Goal: Information Seeking & Learning: Learn about a topic

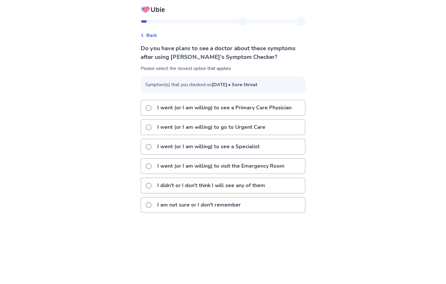
click at [227, 193] on p "I didn't or I don't think I will see any of them" at bounding box center [211, 185] width 115 height 15
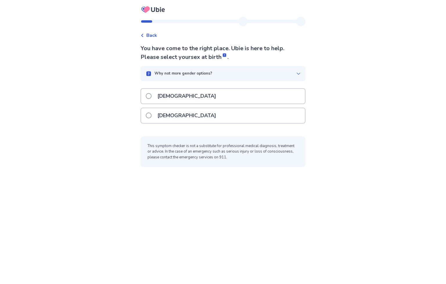
click at [208, 123] on div "[DEMOGRAPHIC_DATA]" at bounding box center [223, 115] width 164 height 15
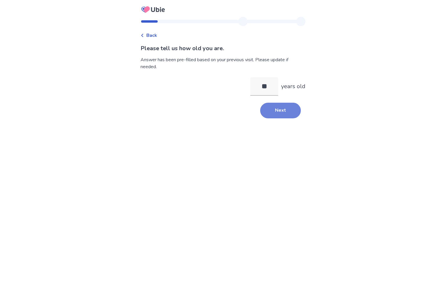
click at [270, 110] on button "Next" at bounding box center [280, 111] width 41 height 16
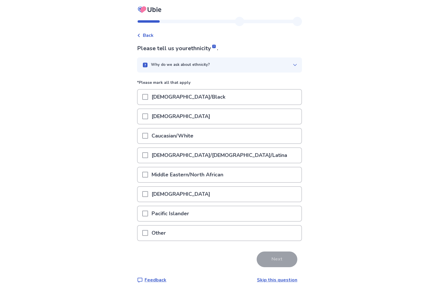
click at [245, 133] on div "Caucasian/White" at bounding box center [220, 136] width 164 height 15
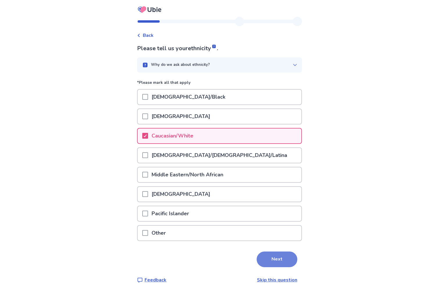
click at [265, 257] on button "Next" at bounding box center [276, 260] width 41 height 16
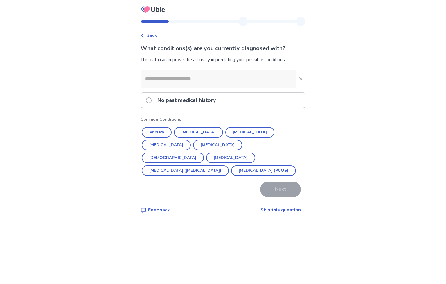
click at [271, 213] on link "Skip this question" at bounding box center [280, 210] width 40 height 6
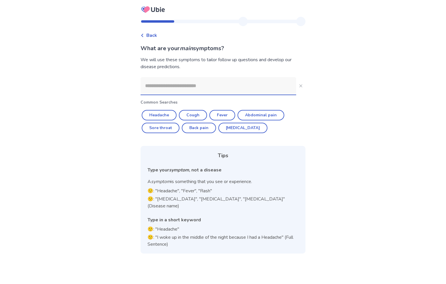
click at [235, 86] on input at bounding box center [218, 85] width 156 height 17
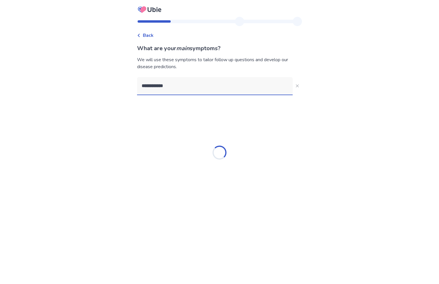
type input "**********"
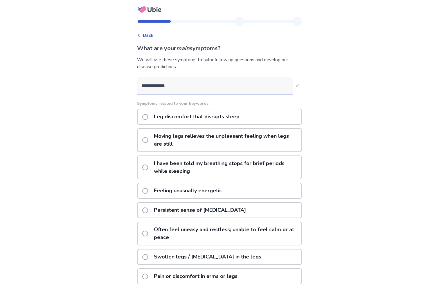
click at [236, 115] on p "Leg discomfort that disrupts sleep" at bounding box center [196, 116] width 93 height 15
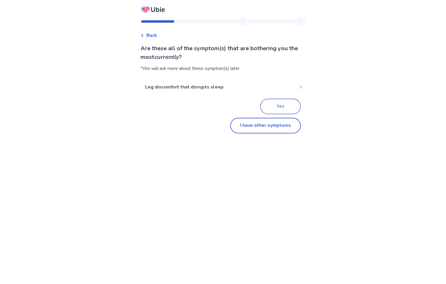
click at [269, 105] on button "Yes" at bounding box center [280, 107] width 41 height 16
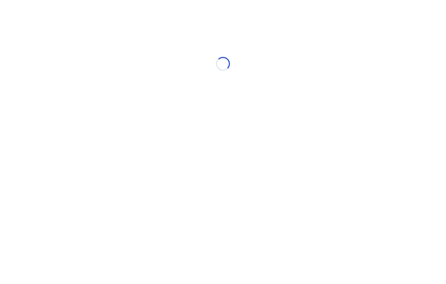
select select "*"
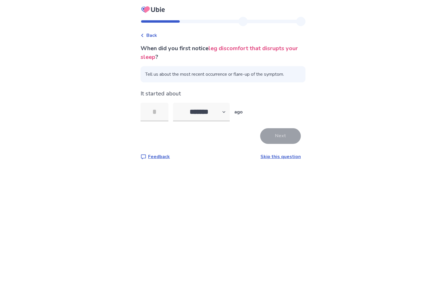
click at [273, 160] on link "Skip this question" at bounding box center [280, 156] width 40 height 6
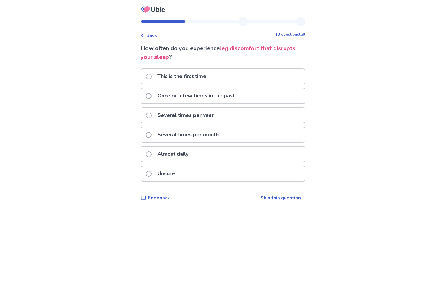
click at [229, 156] on div "Almost daily" at bounding box center [223, 154] width 164 height 15
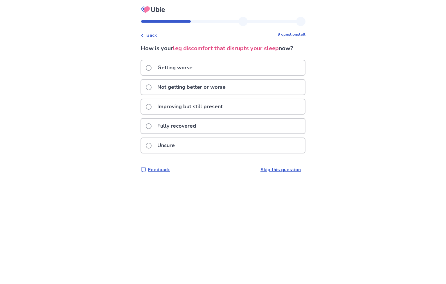
click at [226, 75] on div "Getting worse" at bounding box center [223, 67] width 164 height 15
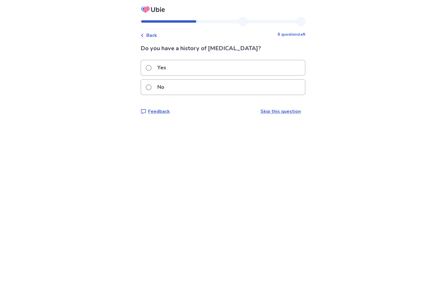
click at [218, 85] on div "No" at bounding box center [223, 87] width 164 height 15
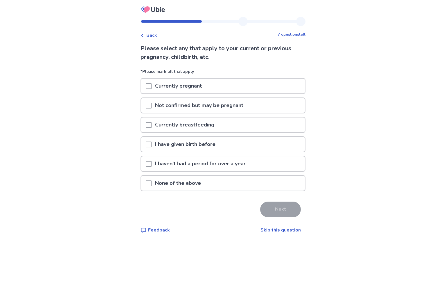
click at [217, 180] on div "None of the above" at bounding box center [223, 183] width 164 height 15
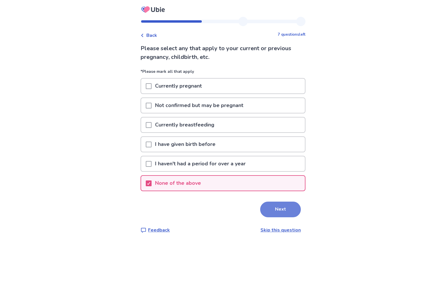
click at [267, 203] on button "Next" at bounding box center [280, 210] width 41 height 16
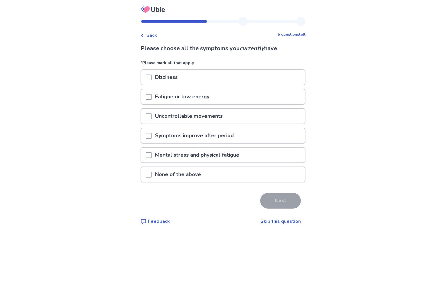
click at [209, 98] on p "Fatigue or low energy" at bounding box center [181, 96] width 61 height 15
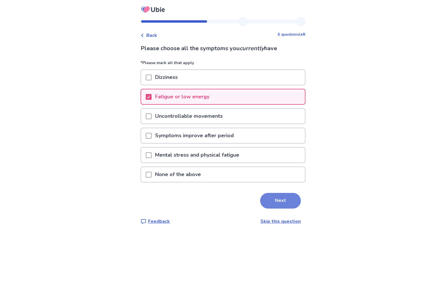
click at [272, 197] on button "Next" at bounding box center [280, 201] width 41 height 16
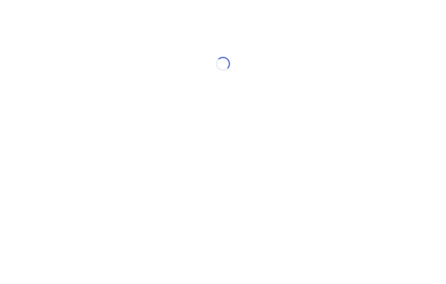
select select "*"
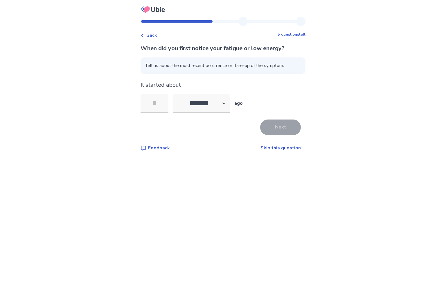
click at [264, 151] on link "Skip this question" at bounding box center [280, 148] width 40 height 6
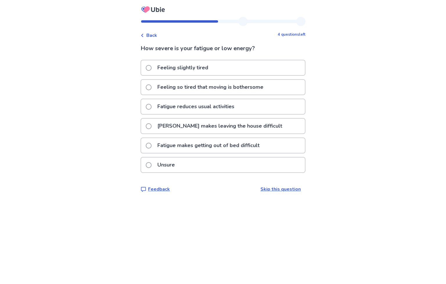
click at [232, 104] on p "Fatigue reduces usual activities" at bounding box center [196, 106] width 84 height 15
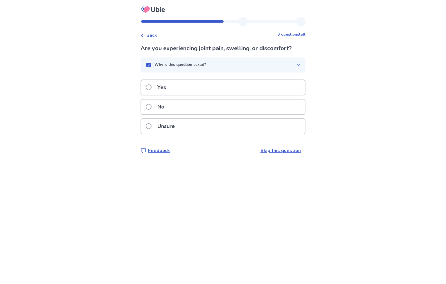
click at [230, 113] on div "No" at bounding box center [223, 107] width 164 height 15
click at [219, 86] on div "Yes" at bounding box center [223, 87] width 164 height 15
click at [218, 104] on div "No" at bounding box center [223, 107] width 164 height 15
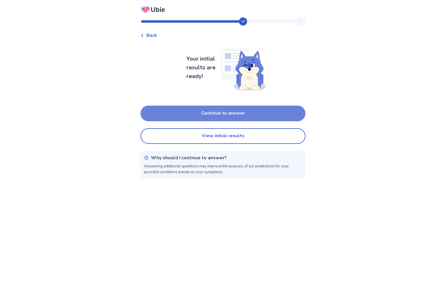
click at [224, 113] on button "Continue to answer" at bounding box center [222, 114] width 165 height 16
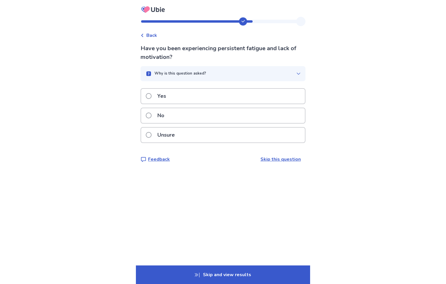
click at [223, 95] on div "Yes" at bounding box center [223, 96] width 164 height 15
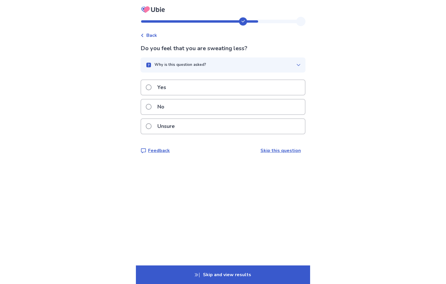
click at [222, 106] on div "No" at bounding box center [223, 107] width 164 height 15
click at [217, 106] on div "No" at bounding box center [223, 107] width 164 height 15
click at [213, 105] on div "No" at bounding box center [223, 107] width 164 height 15
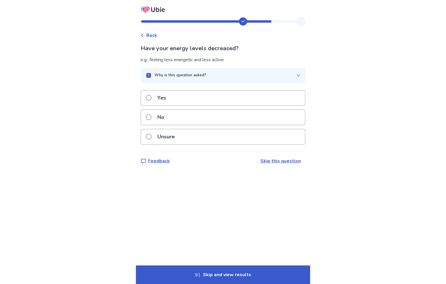
click at [207, 93] on div "Yes" at bounding box center [223, 98] width 164 height 15
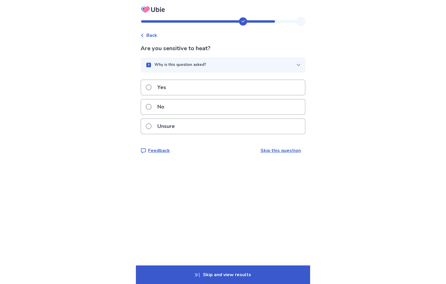
click at [207, 102] on div "No" at bounding box center [223, 107] width 164 height 15
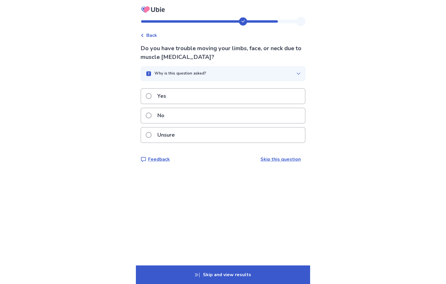
click at [208, 111] on div "No" at bounding box center [223, 115] width 164 height 15
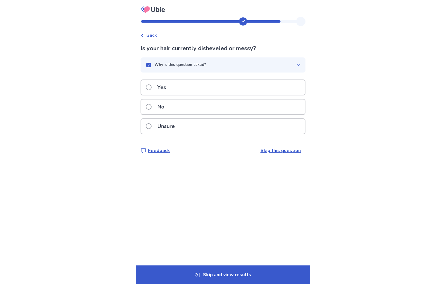
click at [205, 104] on div "No" at bounding box center [223, 107] width 164 height 15
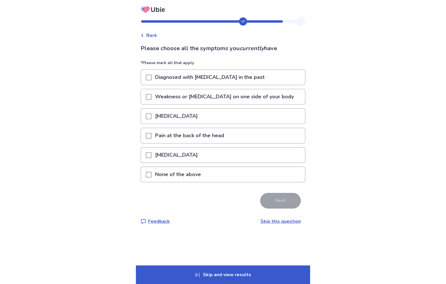
click at [262, 171] on div "None of the above" at bounding box center [223, 174] width 164 height 15
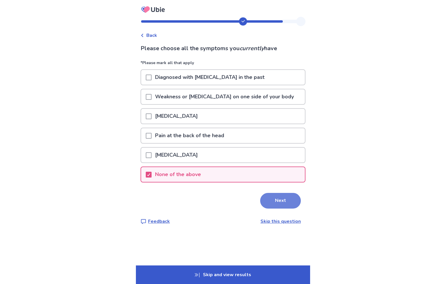
click at [270, 200] on button "Next" at bounding box center [280, 201] width 41 height 16
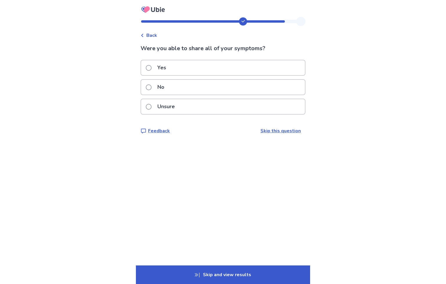
click at [251, 67] on div "Yes" at bounding box center [223, 67] width 164 height 15
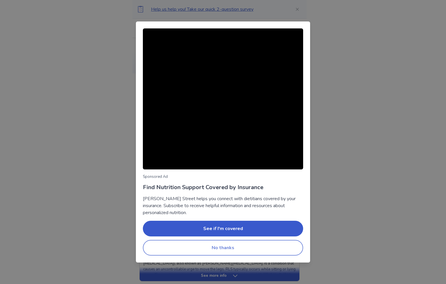
click at [224, 247] on button "No thanks" at bounding box center [223, 248] width 160 height 16
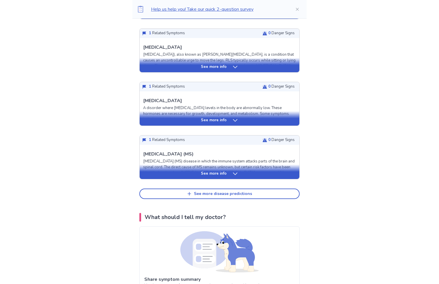
scroll to position [214, 0]
